Goal: Check status

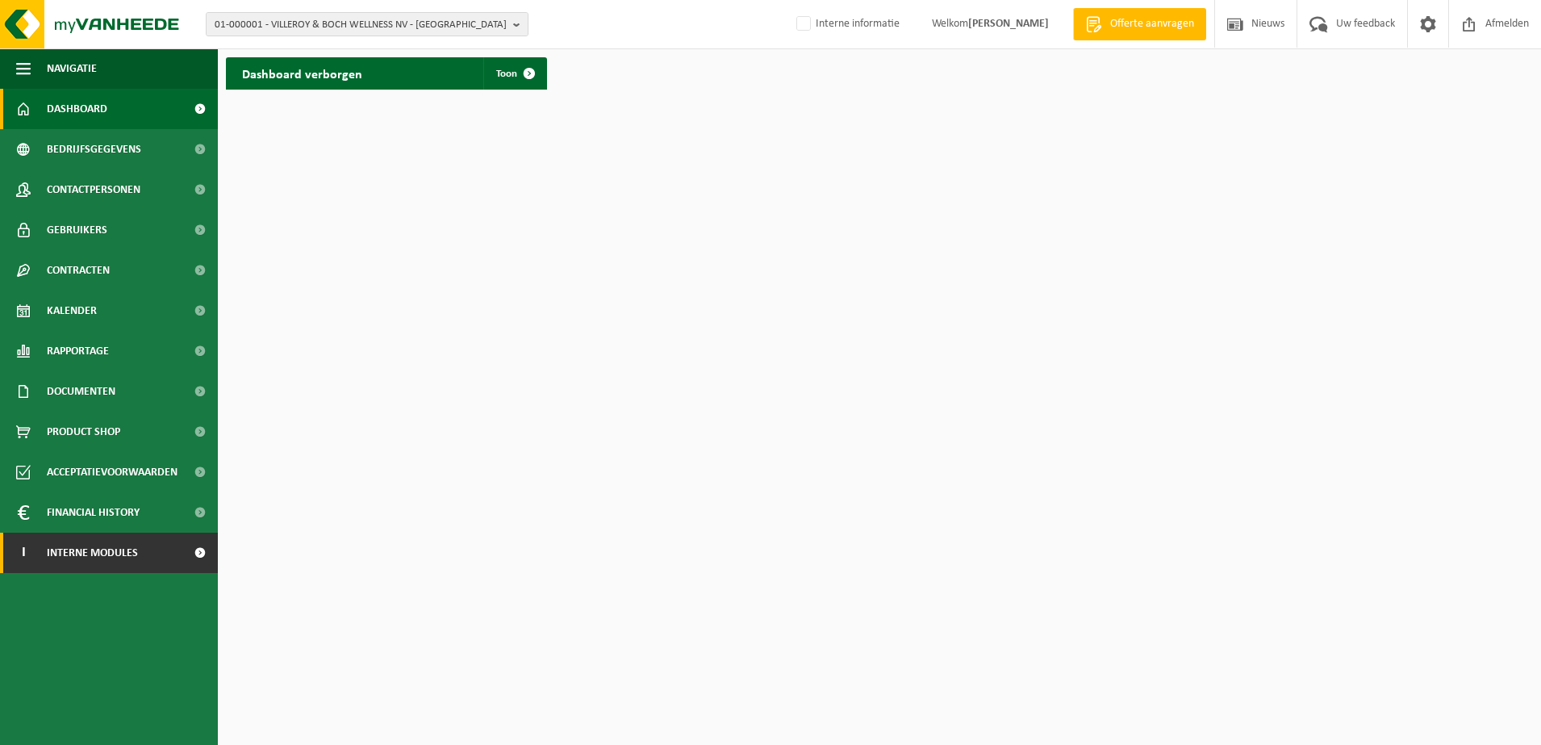
click at [140, 563] on link "I Interne modules" at bounding box center [109, 553] width 218 height 40
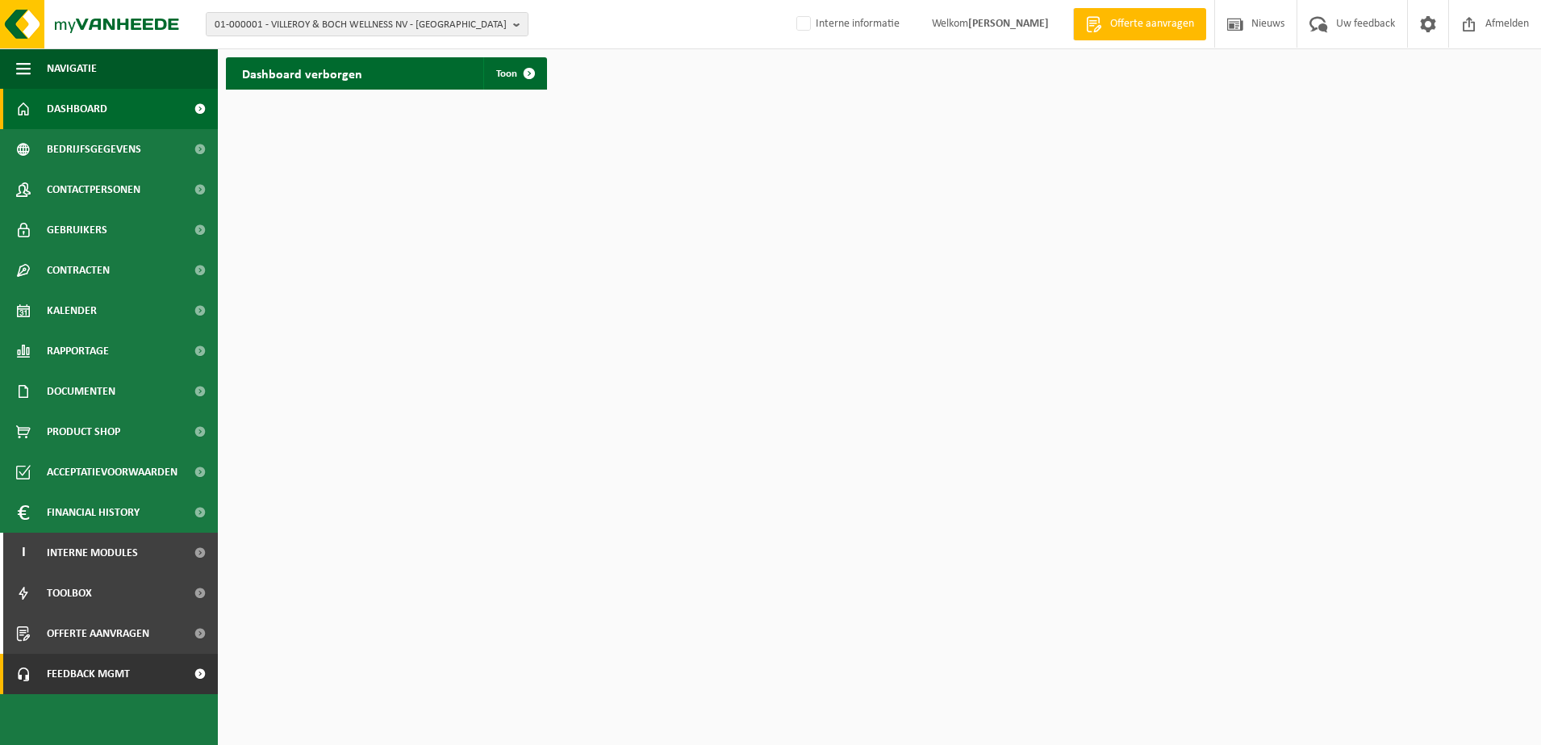
click at [95, 679] on span "Feedback MGMT" at bounding box center [88, 674] width 83 height 40
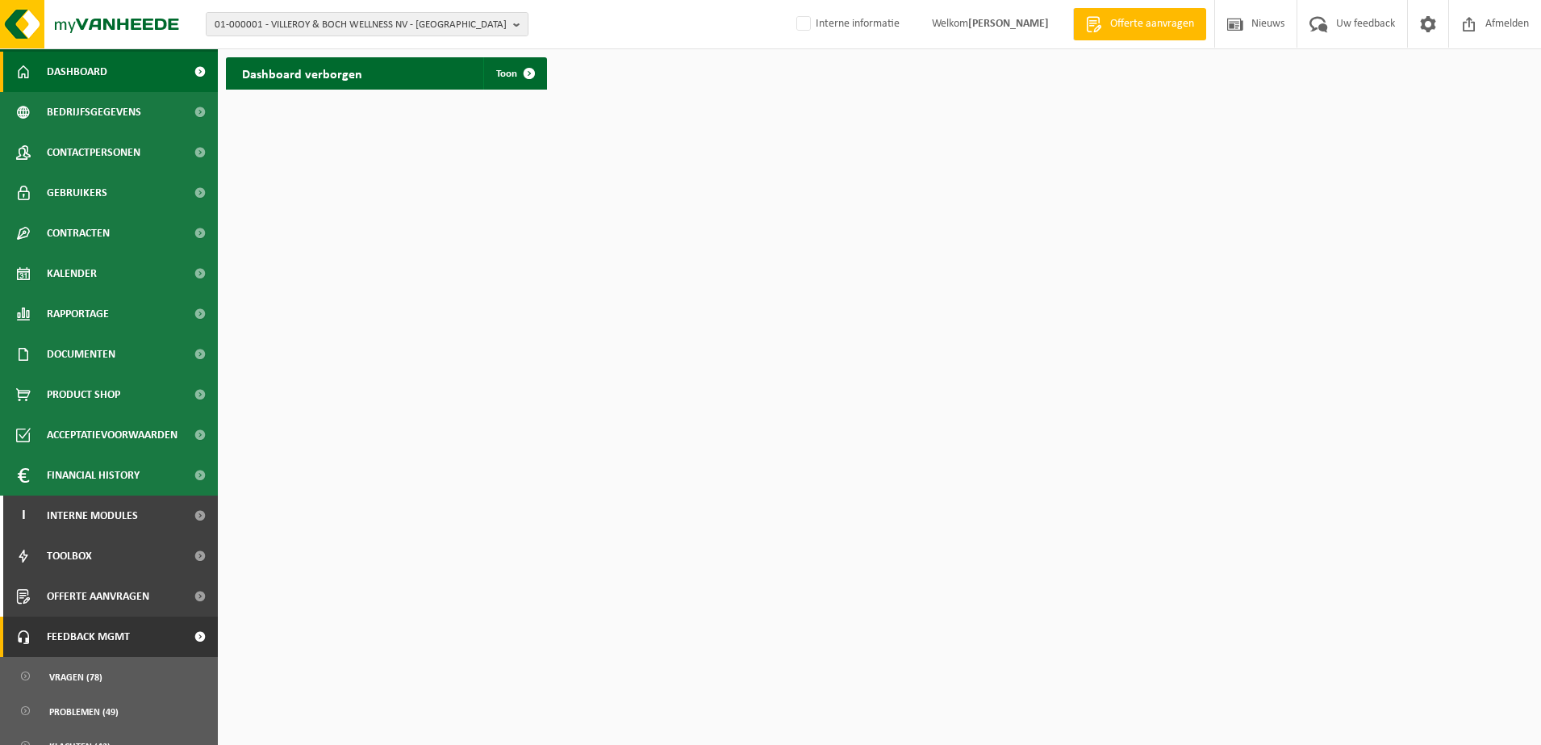
scroll to position [57, 0]
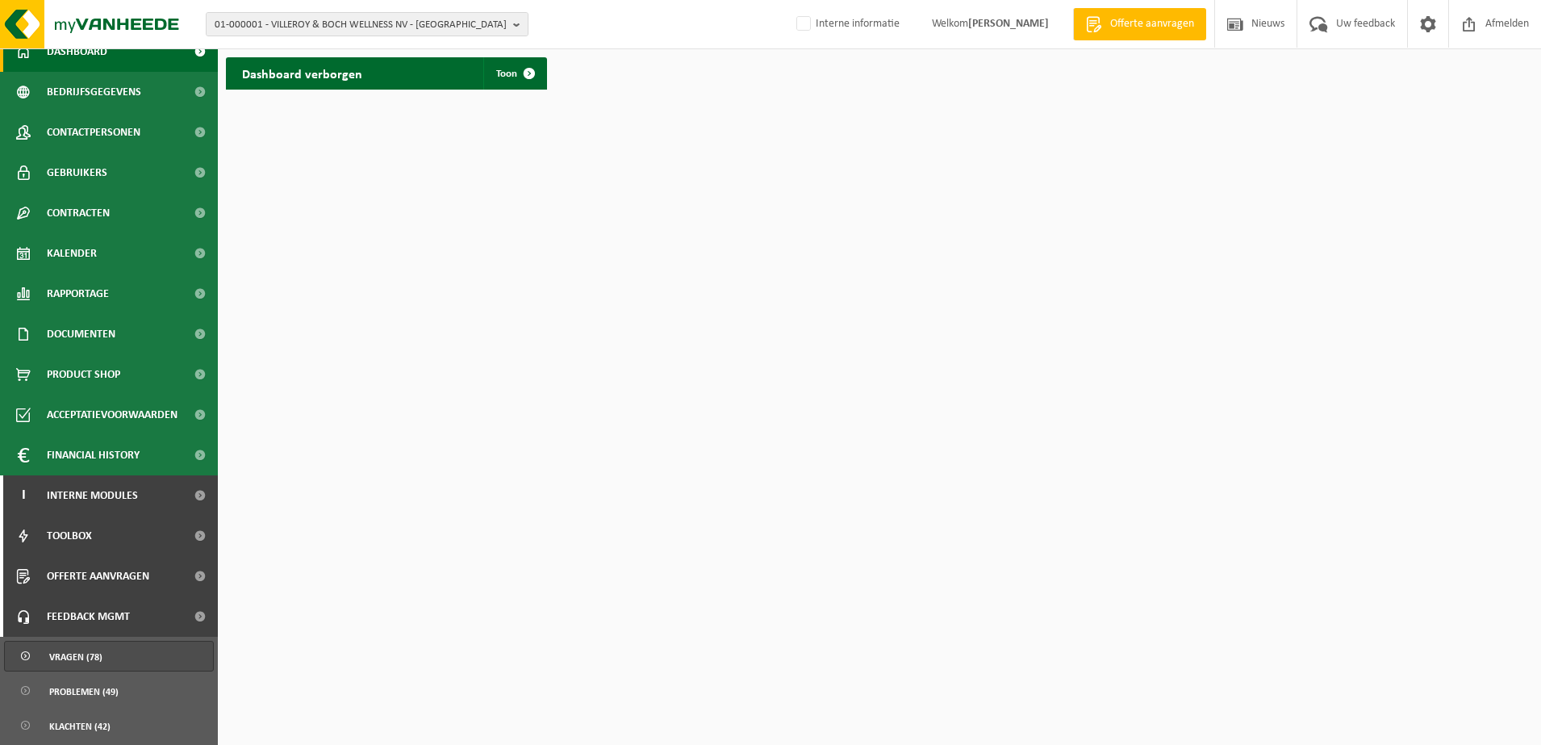
click at [75, 667] on span "Vragen (78)" at bounding box center [75, 657] width 53 height 31
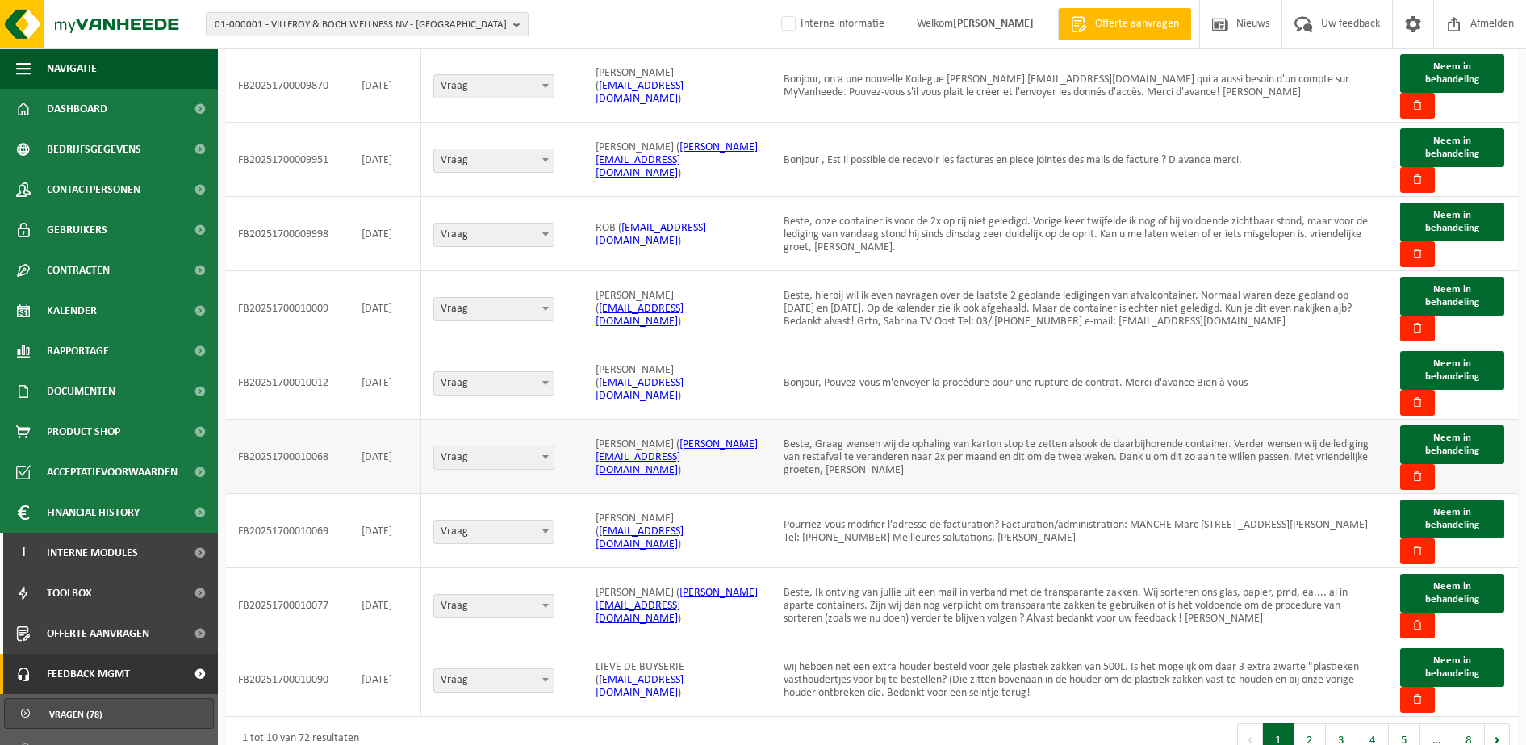
scroll to position [238, 0]
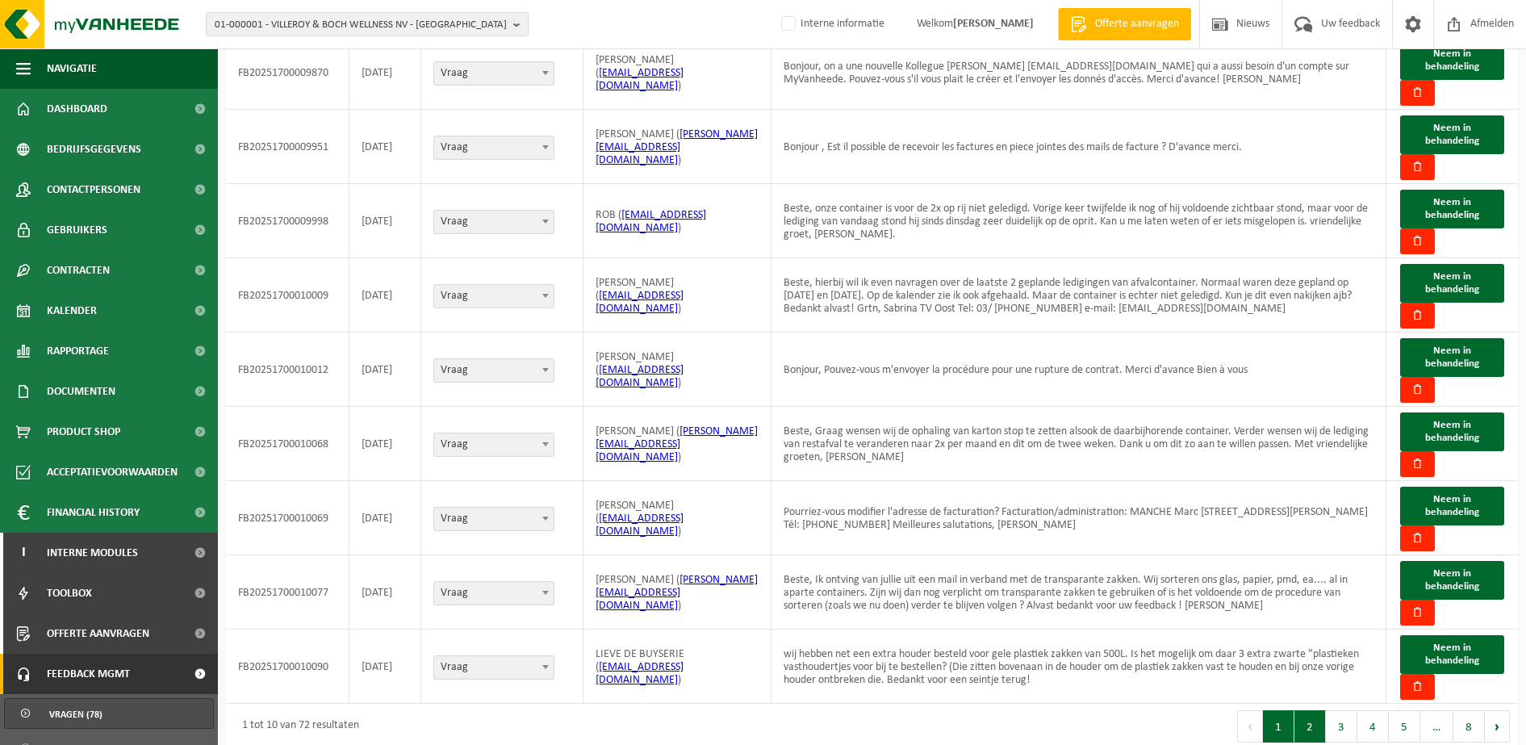
click at [1303, 716] on button "2" at bounding box center [1309, 726] width 31 height 32
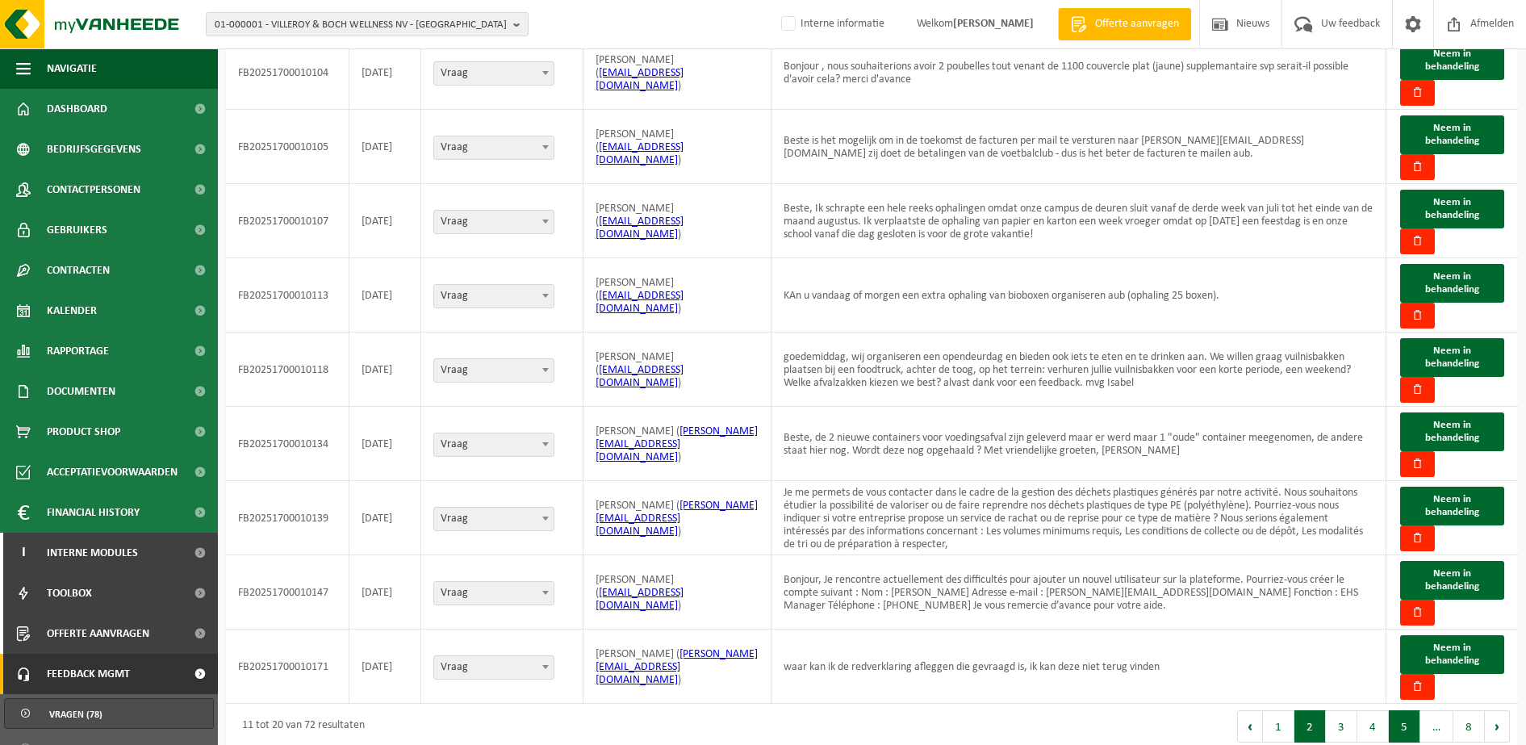
click at [1412, 717] on button "5" at bounding box center [1404, 726] width 31 height 32
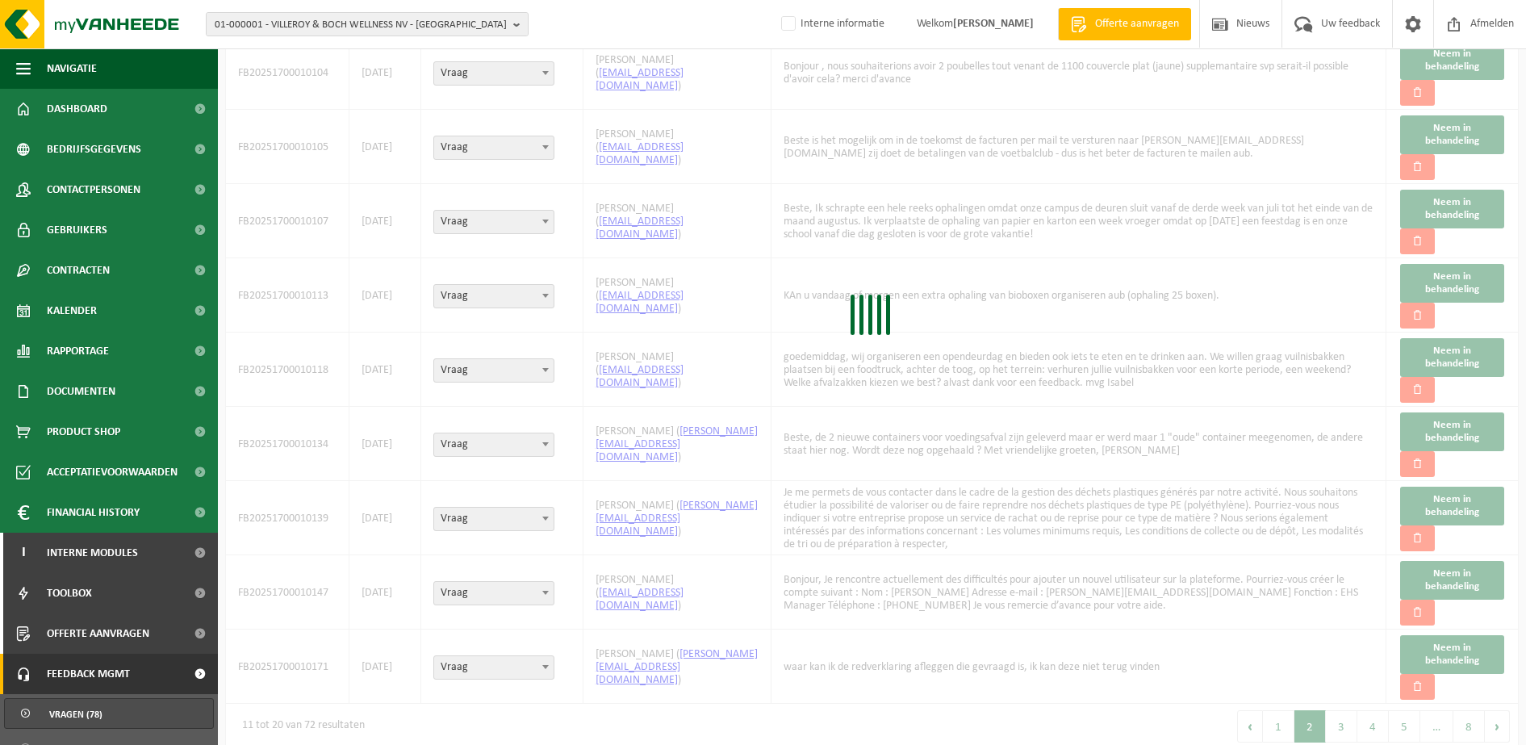
scroll to position [237, 0]
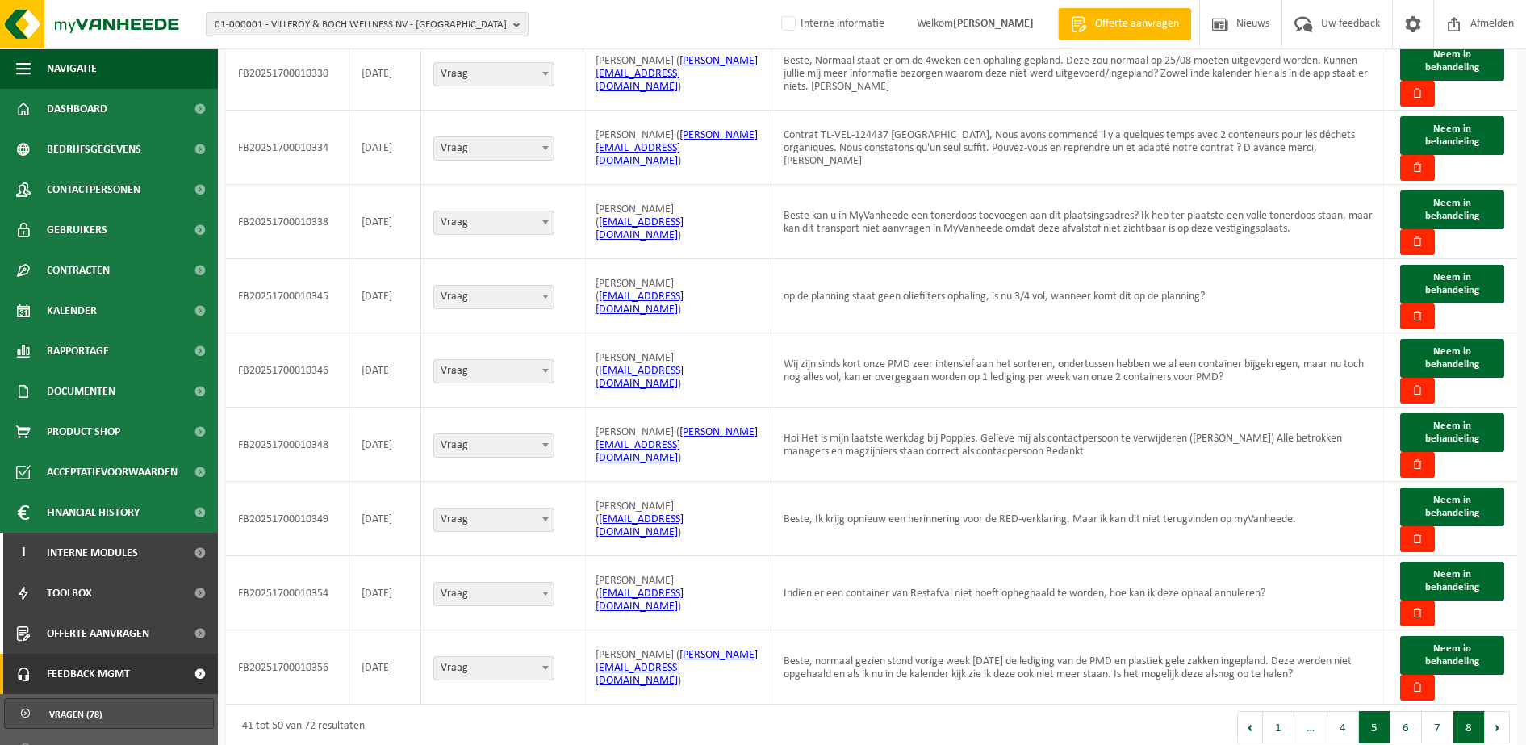
click at [1458, 711] on button "8" at bounding box center [1468, 727] width 31 height 32
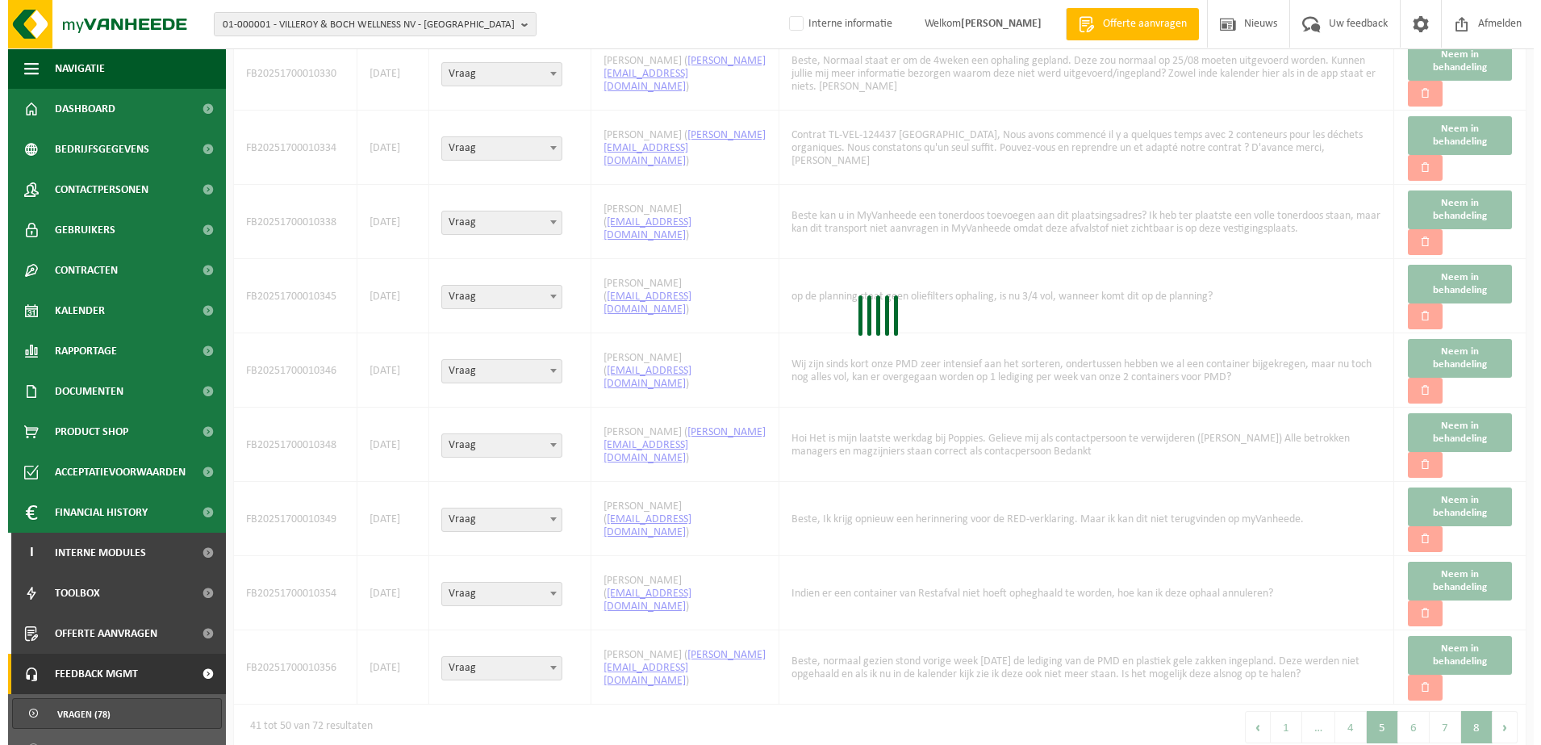
scroll to position [0, 0]
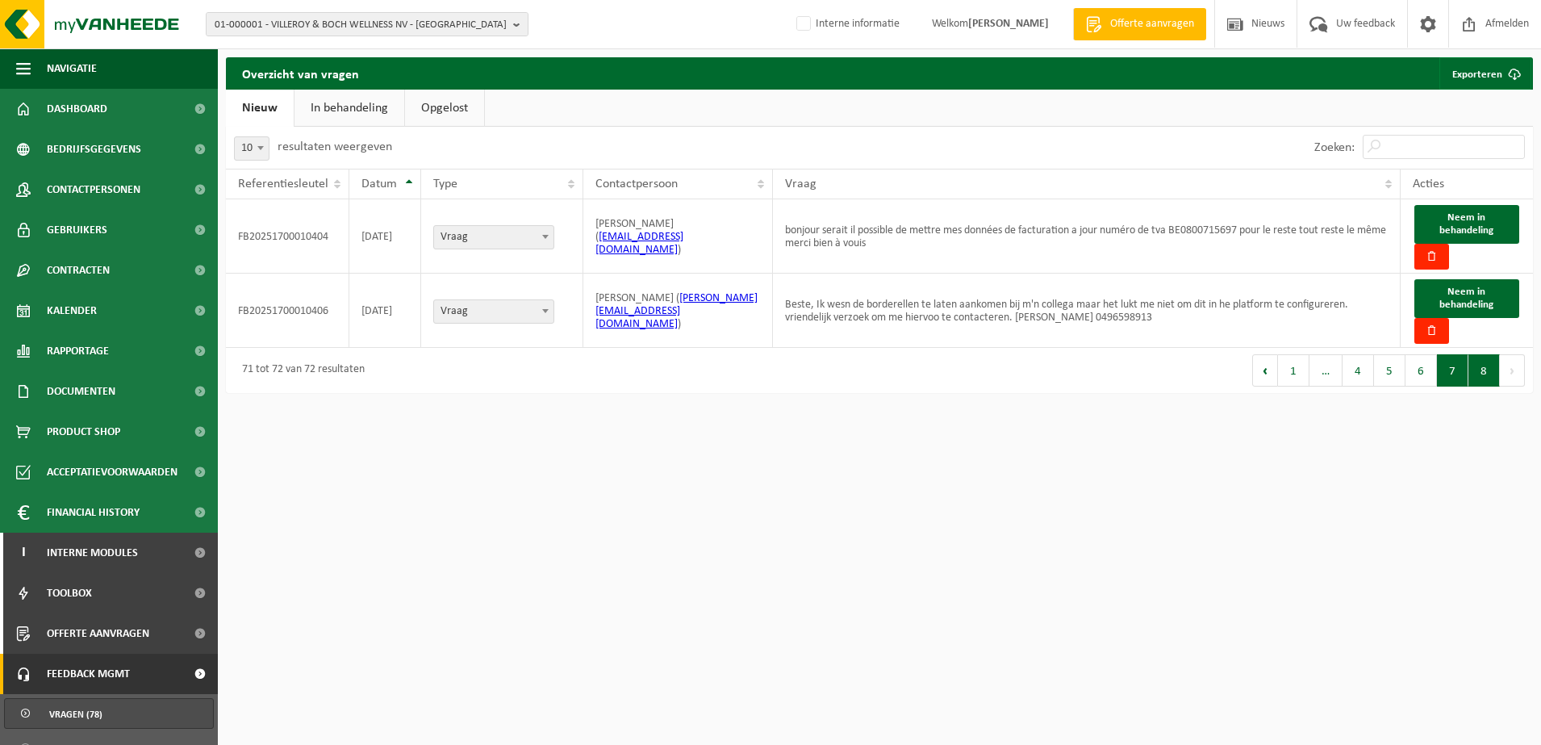
click at [1462, 376] on button "7" at bounding box center [1452, 370] width 31 height 32
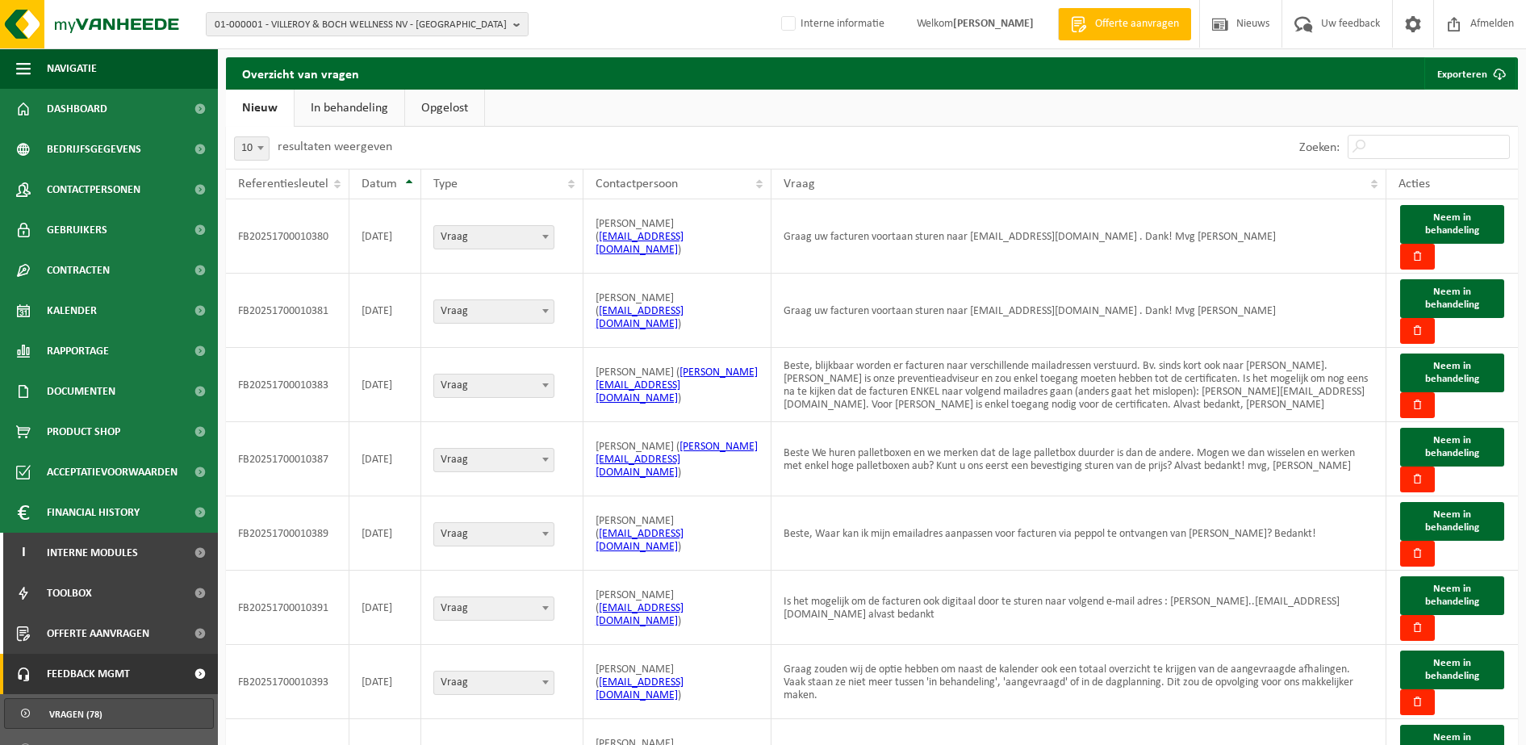
click at [329, 105] on link "In behandeling" at bounding box center [350, 108] width 110 height 37
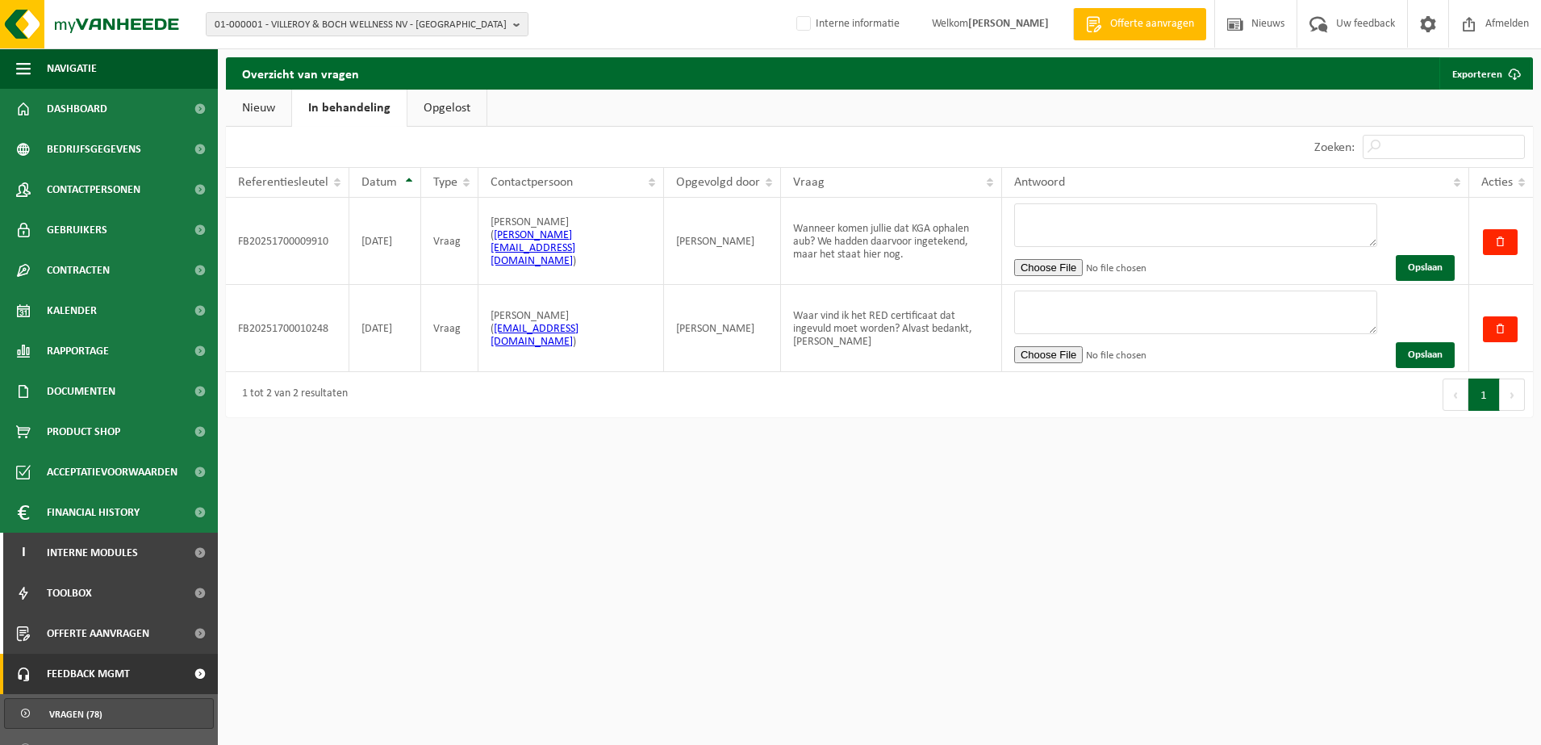
click at [295, 112] on link "In behandeling" at bounding box center [349, 108] width 115 height 37
click at [272, 119] on link "Nieuw" at bounding box center [258, 108] width 65 height 37
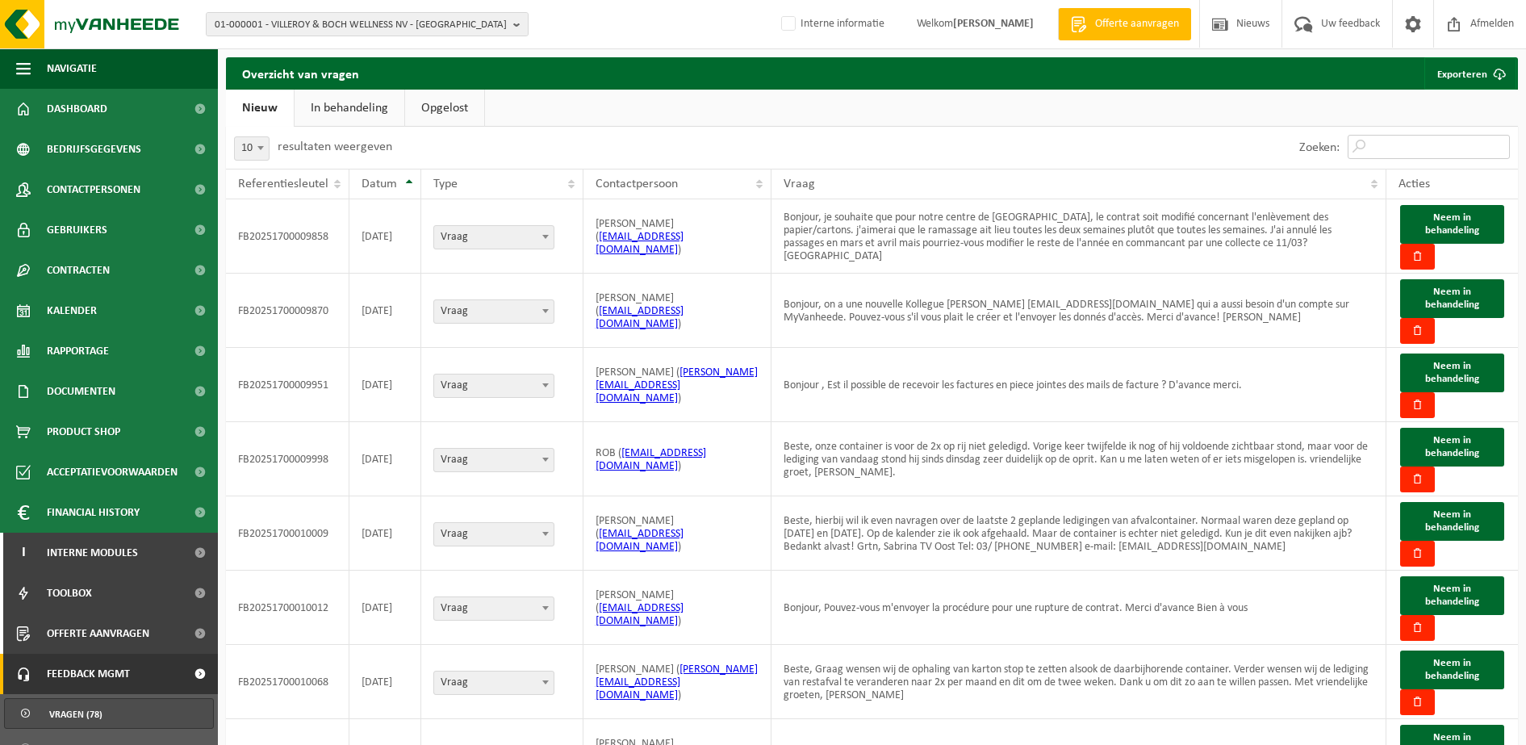
click at [1418, 145] on input "Zoeken:" at bounding box center [1429, 147] width 162 height 24
paste input "FB20251700010419"
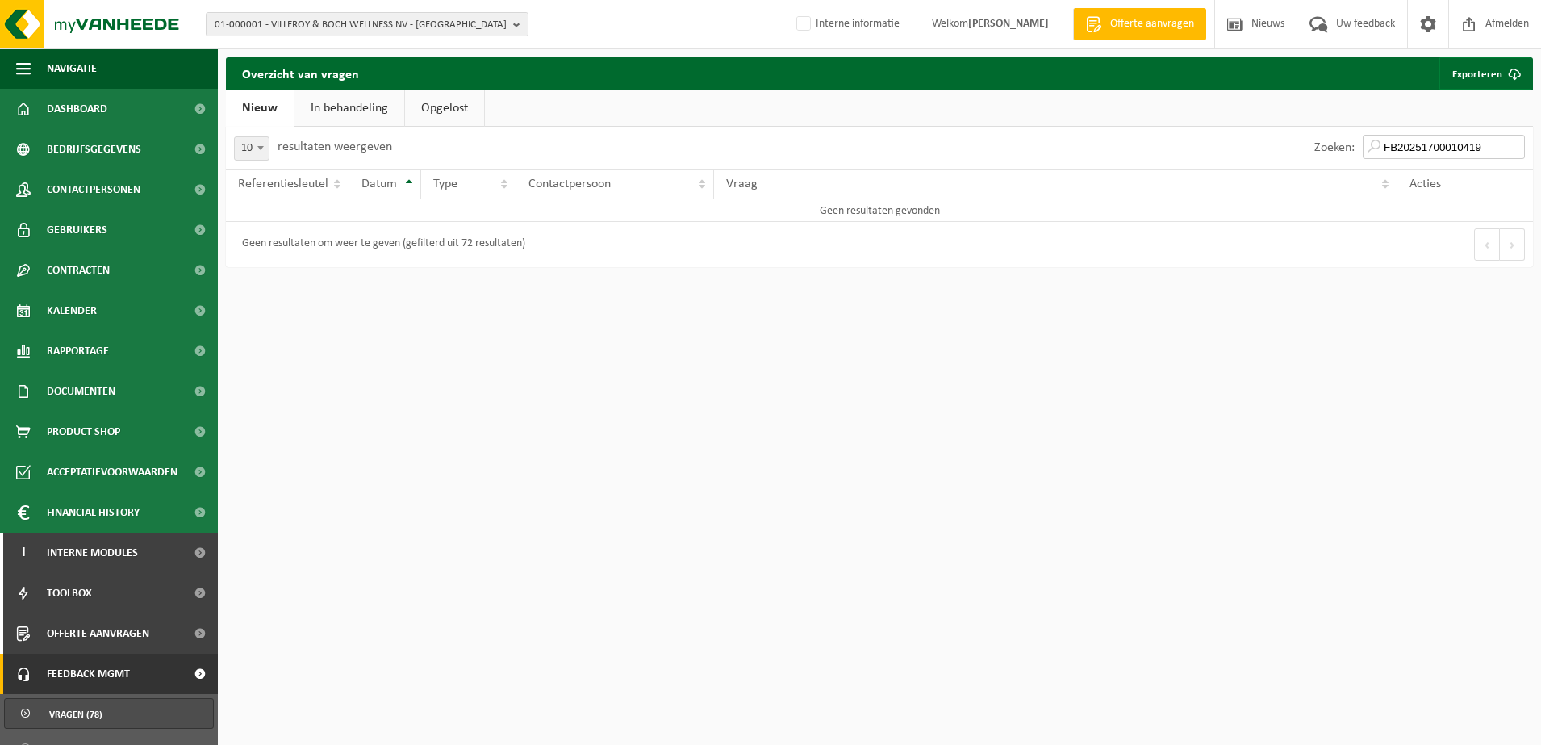
type input "FB20251700010419"
click at [338, 107] on link "In behandeling" at bounding box center [350, 108] width 110 height 37
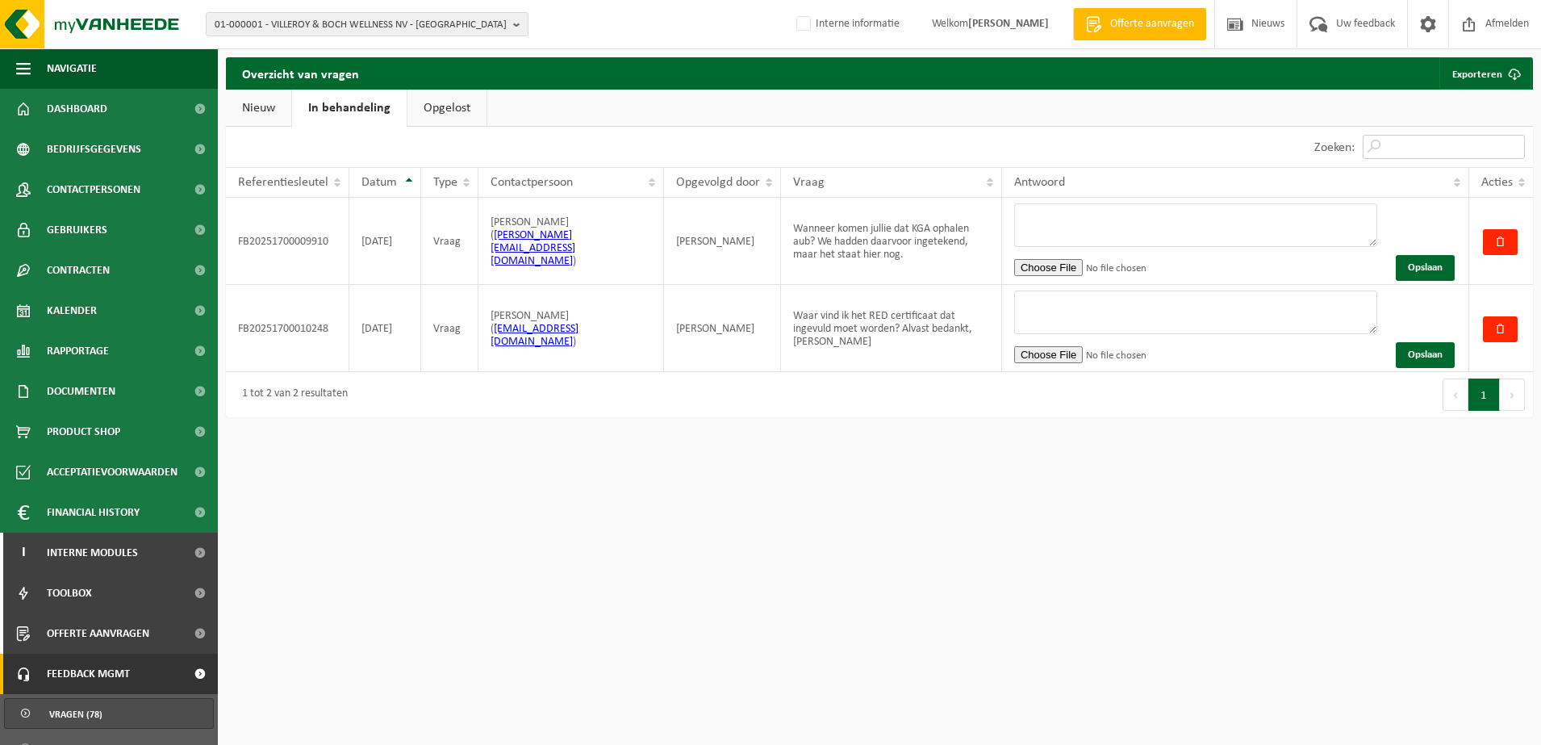
click at [1424, 136] on input "Zoeken:" at bounding box center [1444, 147] width 162 height 24
paste input "FB20251700010419"
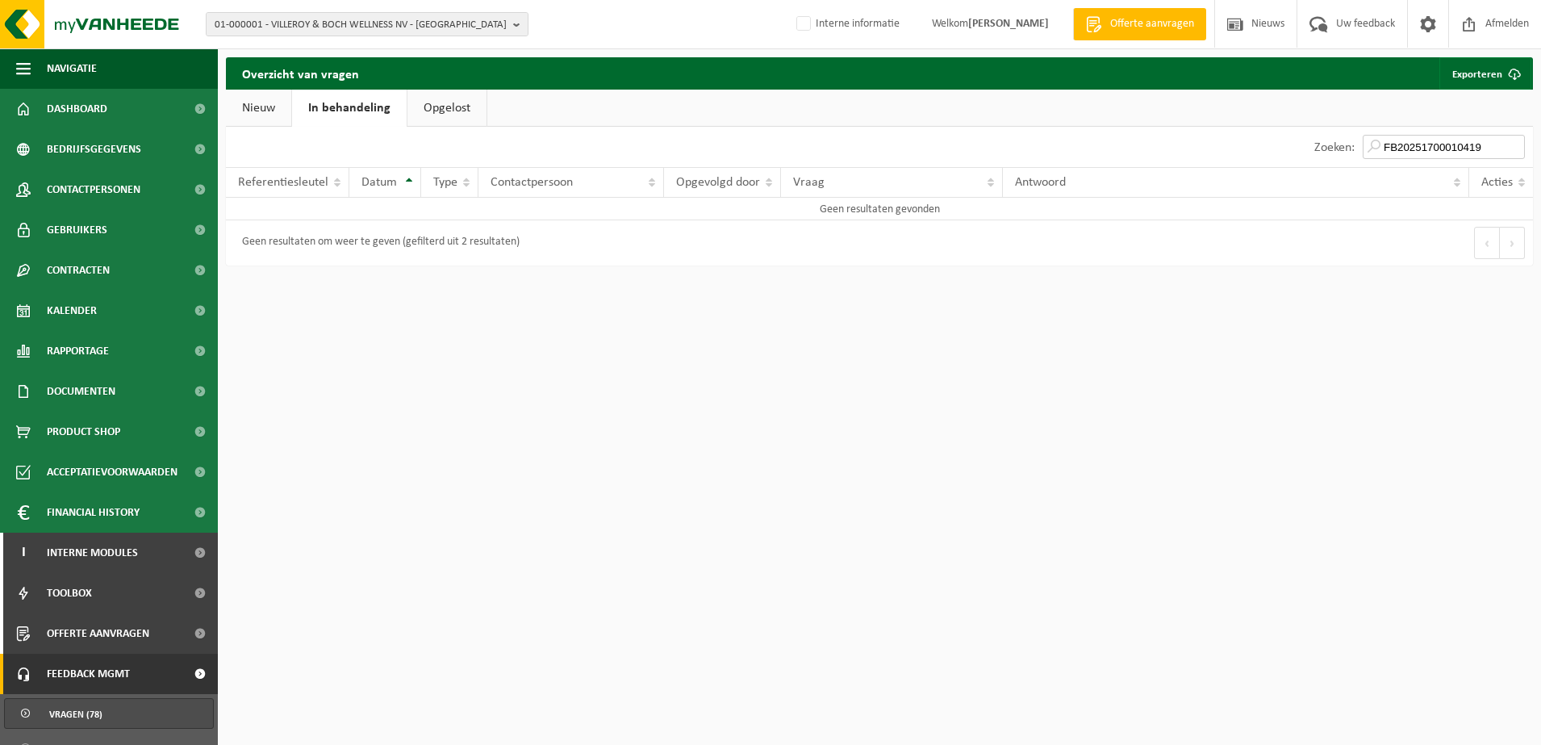
type input "FB20251700010419"
click at [467, 104] on link "Opgelost" at bounding box center [447, 108] width 79 height 37
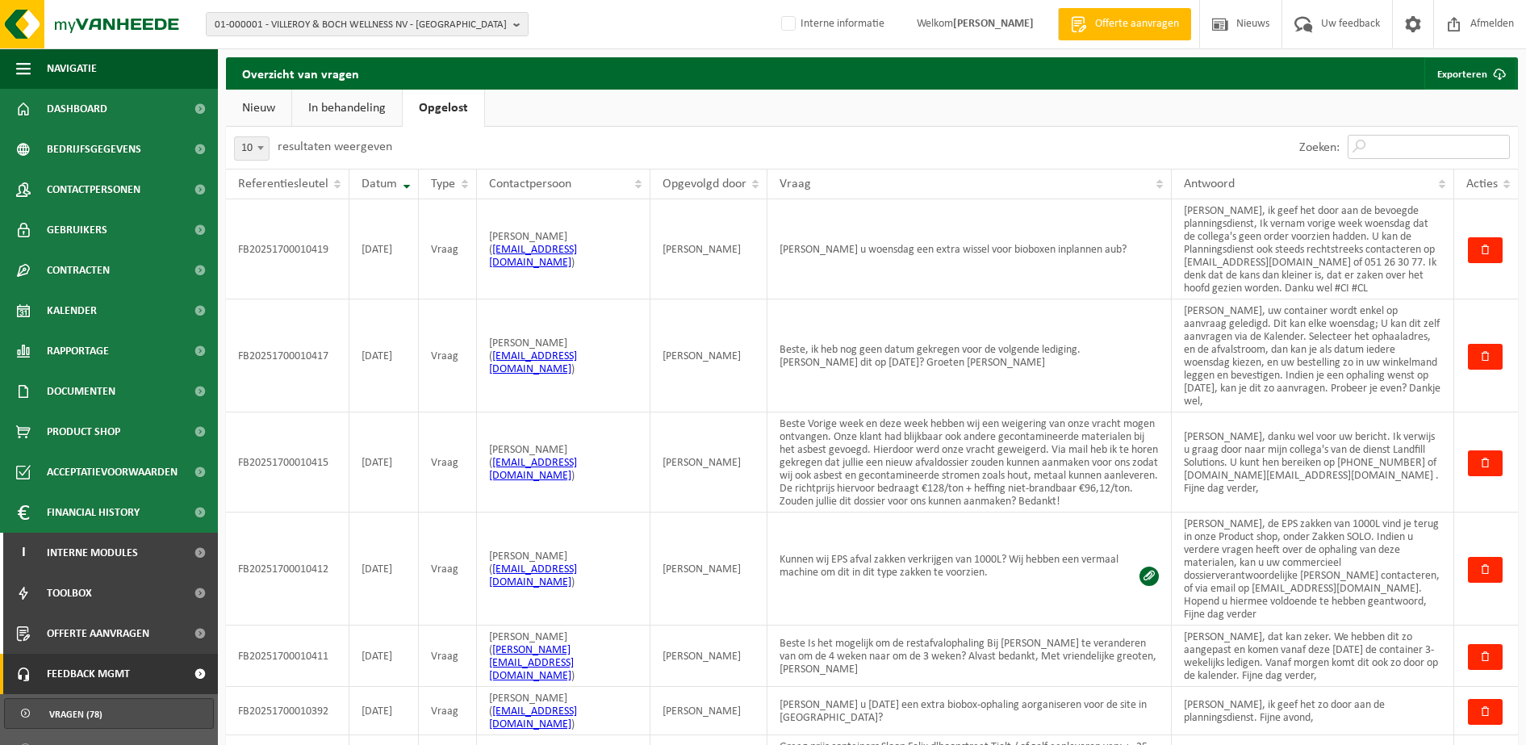
click at [1395, 150] on input "Zoeken:" at bounding box center [1429, 147] width 162 height 24
paste input "FB20251700010419"
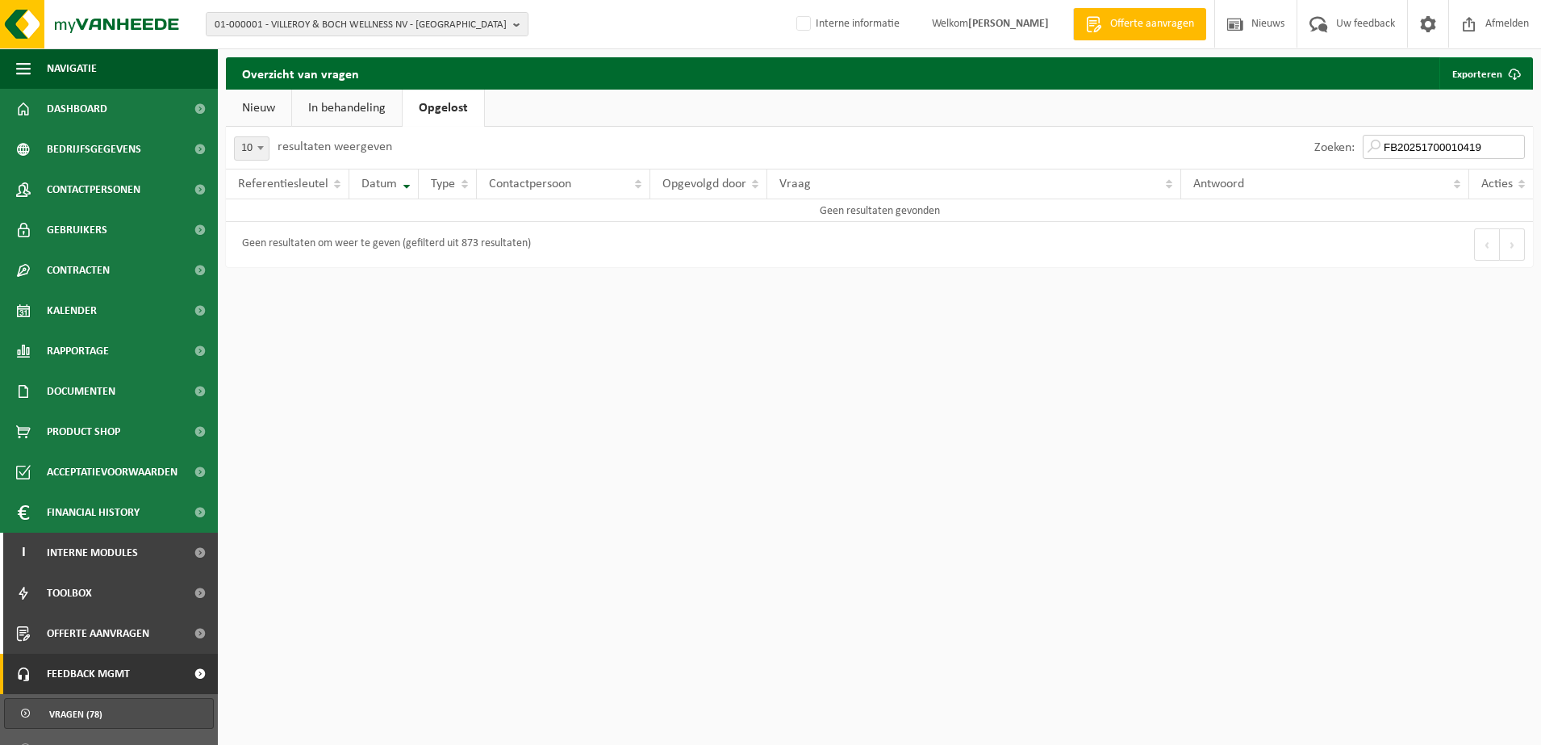
type input "FB20251700010419"
